Goal: Task Accomplishment & Management: Use online tool/utility

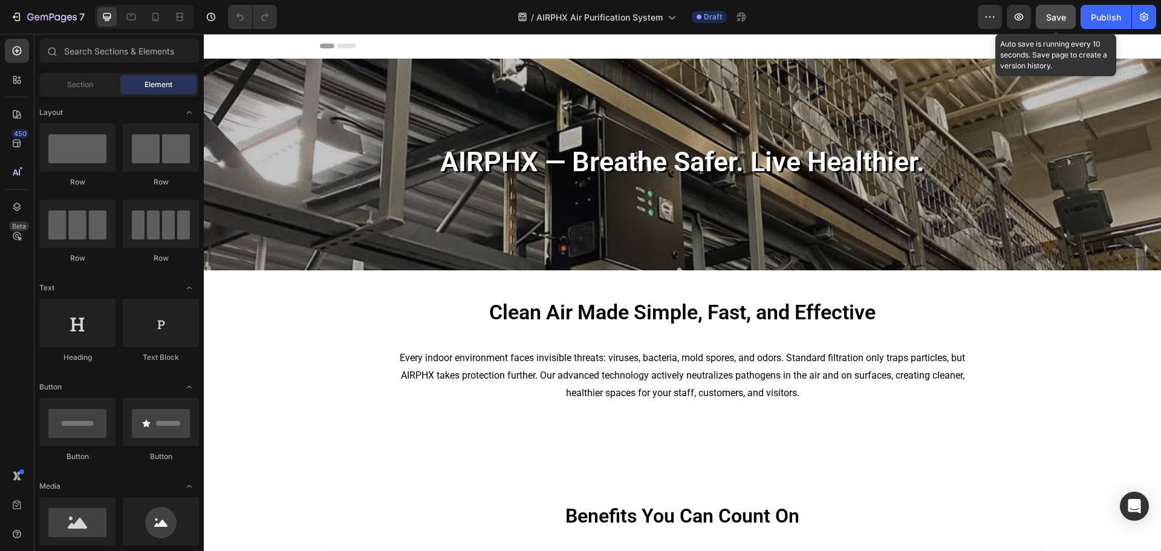
click at [1055, 7] on button "Save" at bounding box center [1056, 17] width 40 height 24
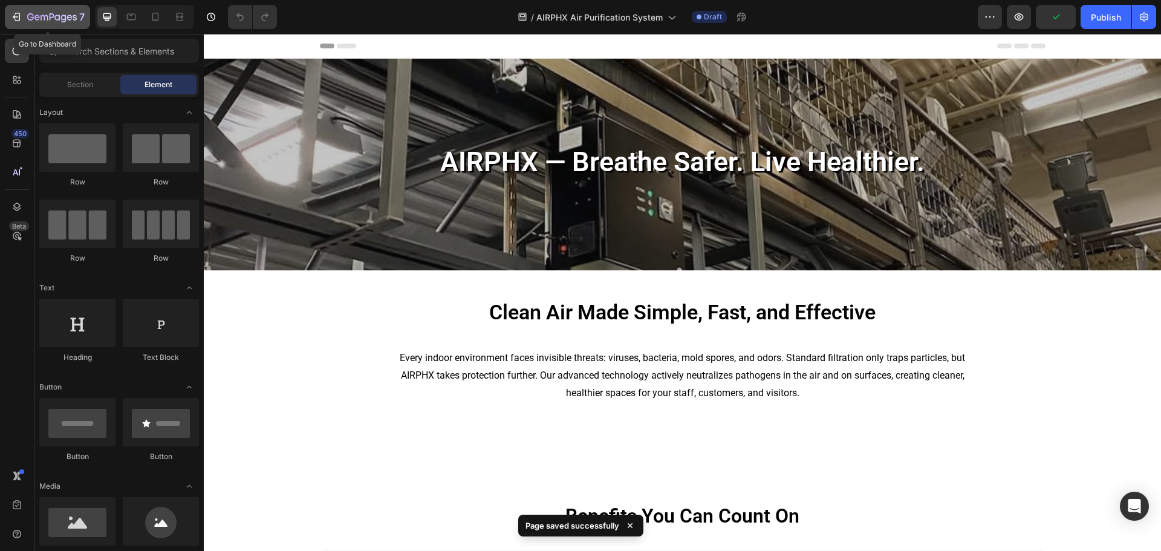
click at [64, 22] on icon "button" at bounding box center [63, 19] width 5 height 8
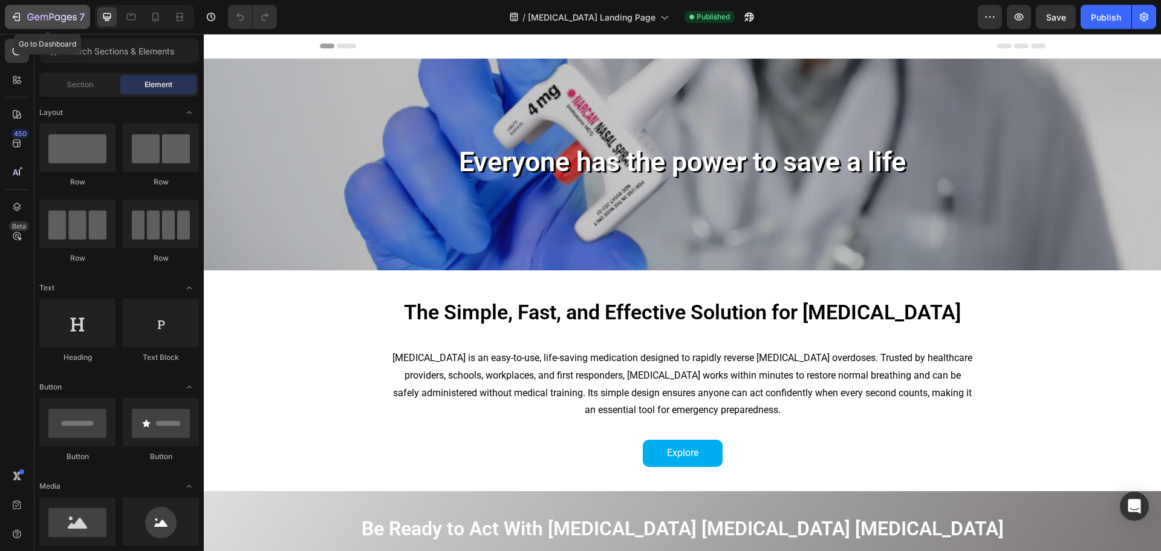
click at [67, 9] on button "7" at bounding box center [47, 17] width 85 height 24
